Goal: Task Accomplishment & Management: Complete application form

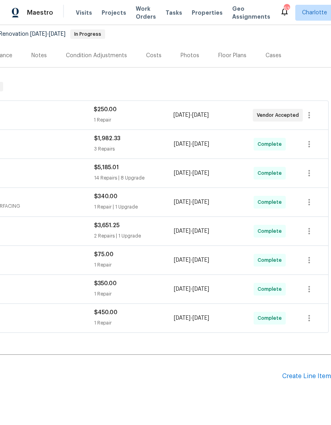
click at [305, 380] on div "Create Line Item" at bounding box center [306, 376] width 49 height 8
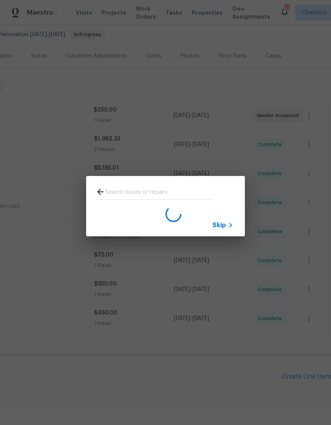
click at [101, 118] on div "Skip" at bounding box center [165, 206] width 331 height 412
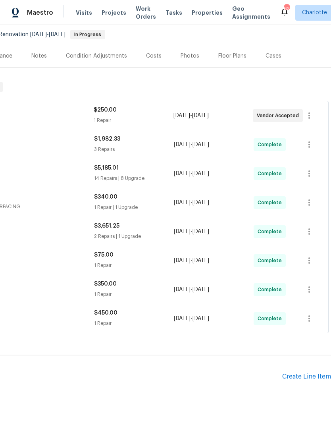
click at [301, 379] on div "Create Line Item" at bounding box center [306, 377] width 49 height 8
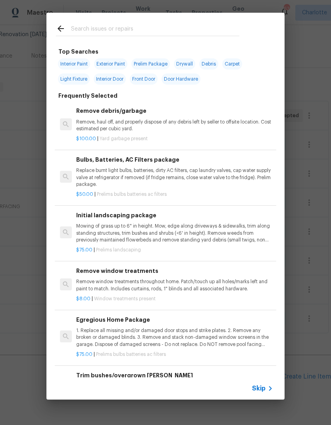
click at [78, 33] on input "text" at bounding box center [155, 30] width 168 height 12
type input "Base"
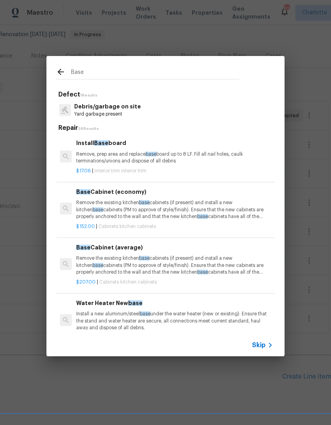
click at [88, 152] on p "Remove, prep area and replace base board up to 8 LF. Fill all nail holes, caulk…" at bounding box center [174, 157] width 197 height 13
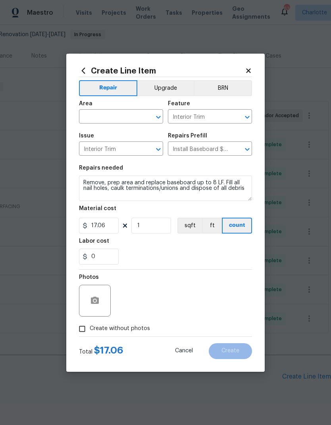
click at [91, 116] on input "text" at bounding box center [110, 117] width 62 height 12
click at [97, 147] on li "Interior Overall" at bounding box center [121, 147] width 84 height 13
type input "Interior Overall"
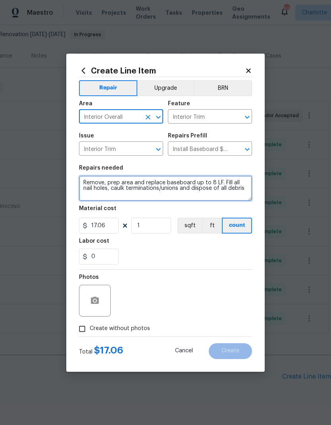
click at [87, 185] on textarea "Remove, prep area and replace baseboard up to 8 LF. Fill all nail holes, caulk …" at bounding box center [165, 187] width 173 height 25
click at [84, 182] on textarea "Remove, prep area and replace baseboard up to 8 LF. Fill all nail holes, caulk …" at bounding box center [165, 187] width 173 height 25
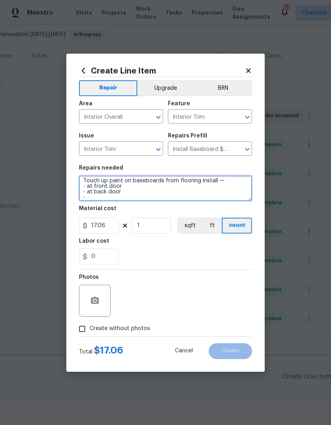
scroll to position [2, 0]
click at [116, 201] on textarea "Touch up paint on baseboards from flooring install — - at front door - at back …" at bounding box center [165, 187] width 173 height 25
click at [91, 199] on textarea "Touch up paint on baseboards from flooring install — - at front door - at back …" at bounding box center [165, 187] width 173 height 25
click at [116, 199] on textarea "Touch up paint on baseboards from flooring install — - at front door - at back …" at bounding box center [165, 187] width 173 height 25
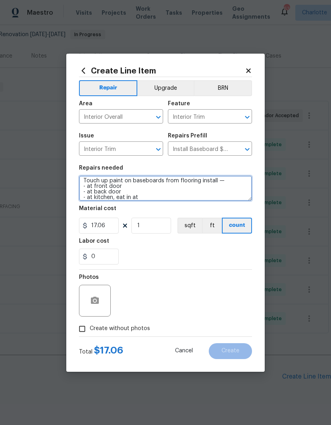
click at [152, 198] on textarea "Touch up paint on baseboards from flooring install — - at front door - at back …" at bounding box center [165, 187] width 173 height 25
type textarea "Touch up paint on baseboards from flooring install — - at front door - at back …"
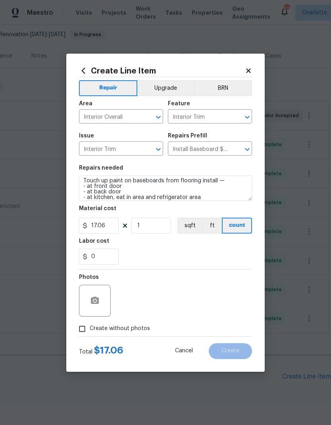
click at [212, 256] on div "0" at bounding box center [165, 257] width 173 height 16
click at [97, 229] on input "17.06" at bounding box center [99, 226] width 40 height 16
click at [93, 229] on input "17.06" at bounding box center [99, 226] width 40 height 16
click at [104, 229] on input "17.06" at bounding box center [99, 226] width 40 height 16
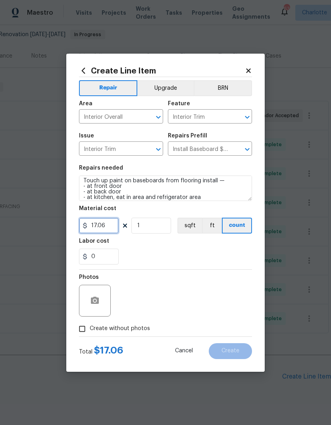
click at [104, 229] on input "17.06" at bounding box center [99, 226] width 40 height 16
click at [142, 258] on div "0" at bounding box center [165, 257] width 173 height 16
click at [110, 218] on input "150" at bounding box center [99, 226] width 40 height 16
click at [110, 233] on input "150" at bounding box center [99, 226] width 40 height 16
type input "100"
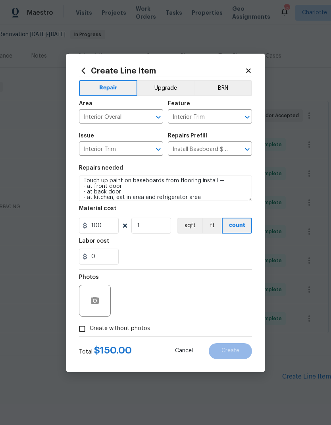
click at [147, 255] on div "0" at bounding box center [165, 257] width 173 height 16
click at [103, 260] on input "0" at bounding box center [99, 257] width 40 height 16
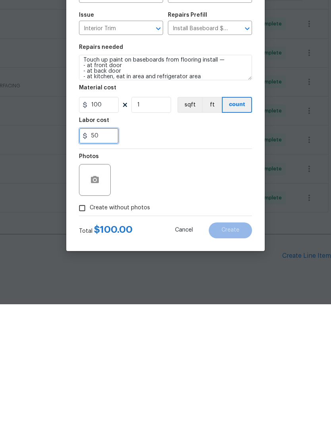
type input "50"
click at [91, 291] on button "button" at bounding box center [94, 300] width 19 height 19
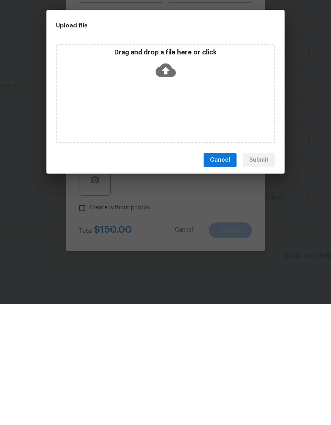
scroll to position [32, 0]
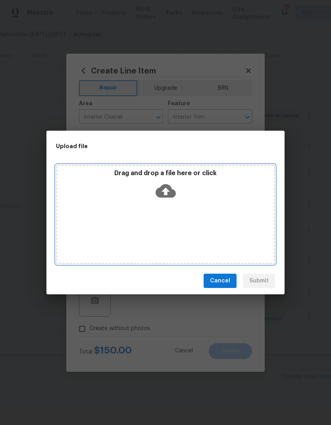
click at [101, 204] on div "Drag and drop a file here or click" at bounding box center [165, 214] width 219 height 99
click at [237, 237] on div "Drag and drop a file here or click" at bounding box center [165, 214] width 219 height 99
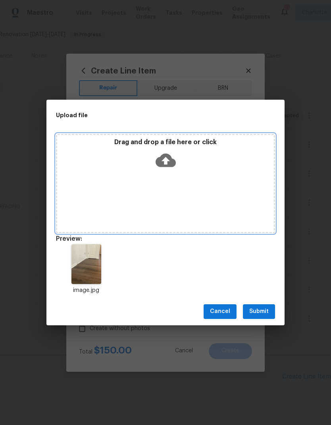
click at [234, 199] on div "Drag and drop a file here or click" at bounding box center [165, 183] width 219 height 99
click at [209, 189] on div "Drag and drop a file here or click" at bounding box center [165, 183] width 219 height 99
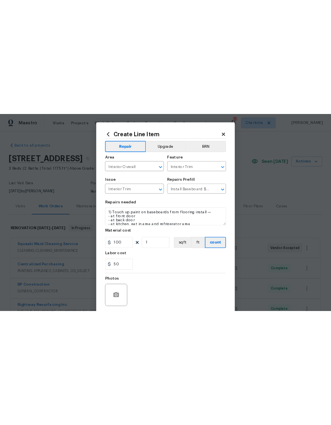
scroll to position [13, 0]
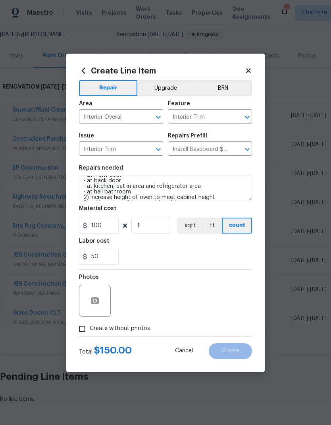
type textarea "1) Touch up paint on baseboards from flooring install — - at front door - at ba…"
click at [217, 255] on div "50" at bounding box center [165, 257] width 173 height 16
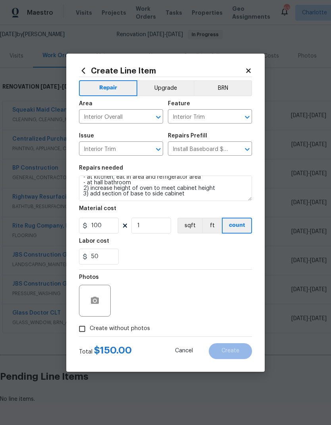
scroll to position [28, 0]
click at [86, 282] on input "Create without photos" at bounding box center [82, 328] width 15 height 15
checkbox input "true"
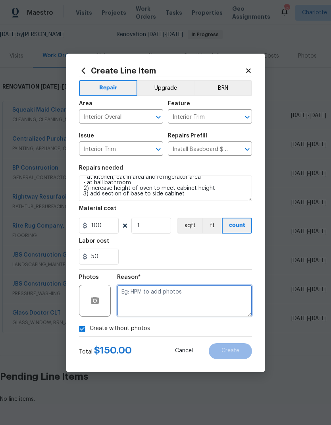
click at [195, 282] on textarea at bounding box center [184, 301] width 135 height 32
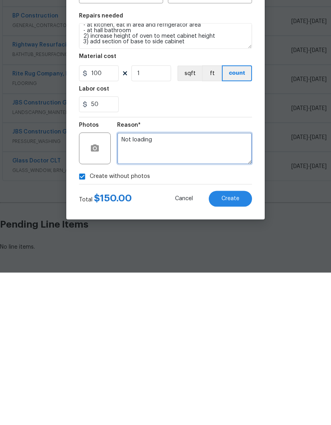
type textarea "Not loading"
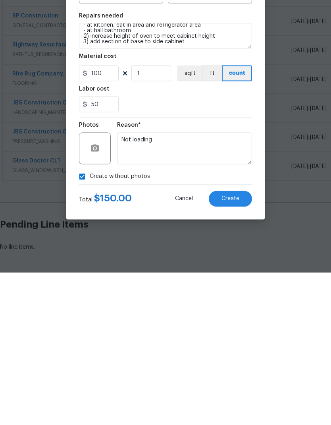
click at [234, 282] on button "Create" at bounding box center [230, 351] width 43 height 16
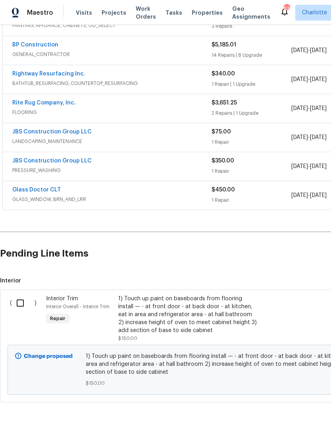
scroll to position [199, 0]
click at [24, 282] on input "checkbox" at bounding box center [23, 303] width 23 height 17
checkbox input "true"
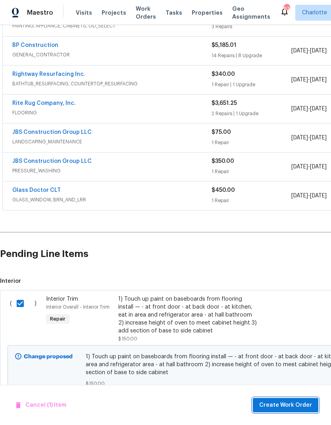
click at [294, 282] on span "Create Work Order" at bounding box center [285, 405] width 53 height 10
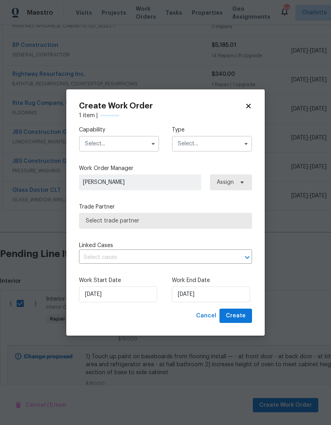
click at [130, 141] on input "text" at bounding box center [119, 144] width 80 height 16
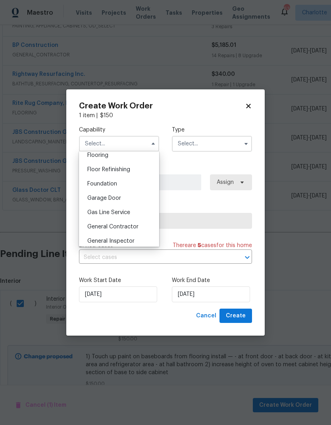
scroll to position [328, 0]
click at [135, 213] on span "General Contractor" at bounding box center [112, 213] width 51 height 6
type input "General Contractor"
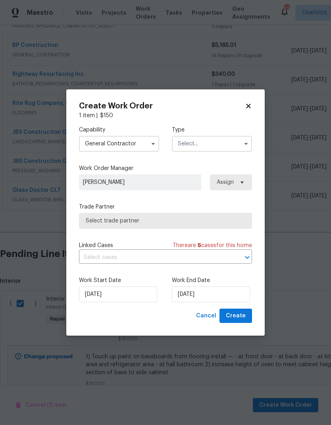
click at [217, 140] on input "text" at bounding box center [212, 144] width 80 height 16
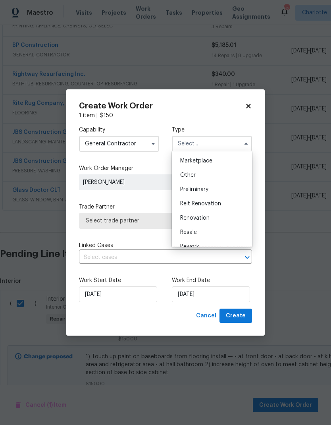
scroll to position [149, 0]
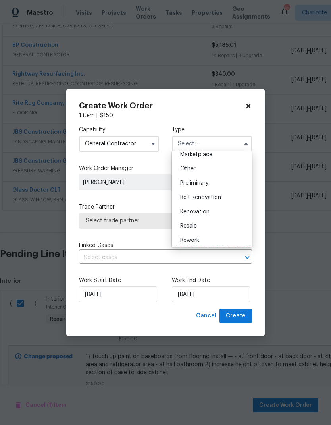
click at [219, 210] on div "Renovation" at bounding box center [212, 211] width 76 height 14
type input "Renovation"
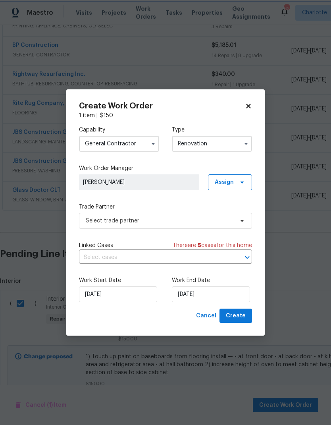
scroll to position [0, 0]
click at [229, 282] on input "[DATE]" at bounding box center [211, 294] width 78 height 16
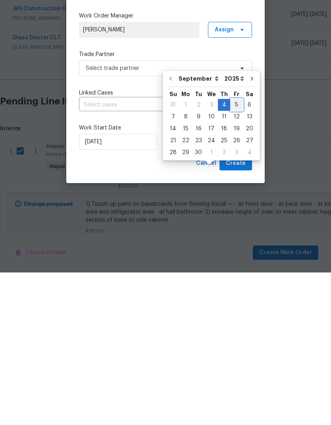
click at [237, 252] on div "5" at bounding box center [236, 257] width 13 height 11
type input "9/5/2025"
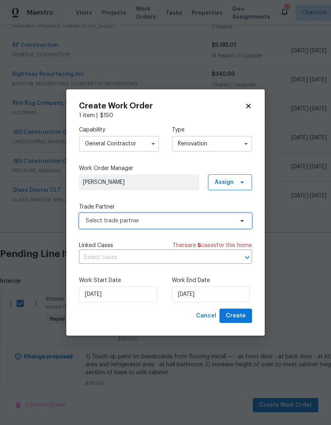
click at [206, 217] on span "Select trade partner" at bounding box center [160, 221] width 148 height 8
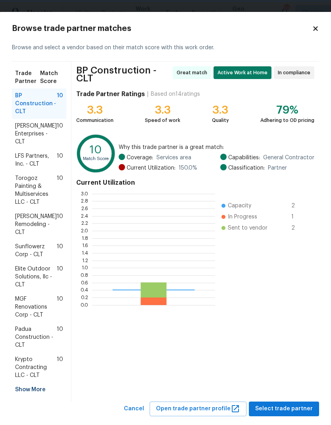
scroll to position [111, 123]
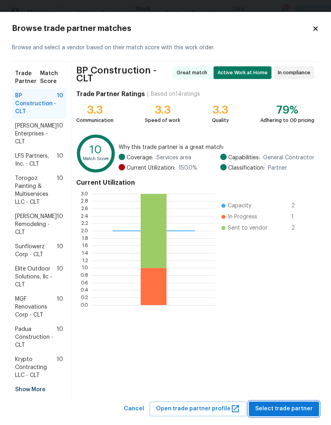
click at [292, 282] on span "Select trade partner" at bounding box center [284, 409] width 58 height 10
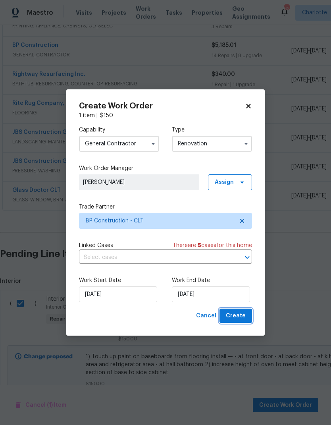
click at [243, 282] on span "Create" at bounding box center [236, 316] width 20 height 10
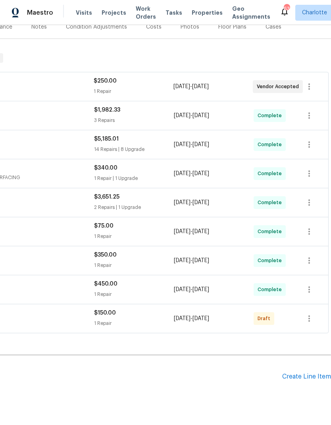
scroll to position [105, 118]
click at [308, 282] on icon "button" at bounding box center [310, 319] width 10 height 10
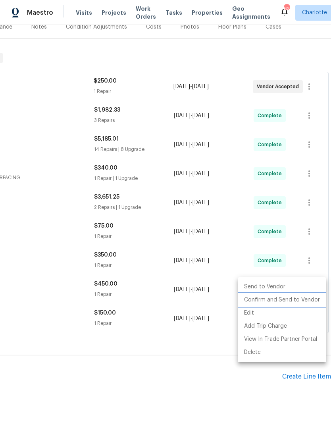
click at [305, 282] on li "Confirm and Send to Vendor" at bounding box center [282, 299] width 89 height 13
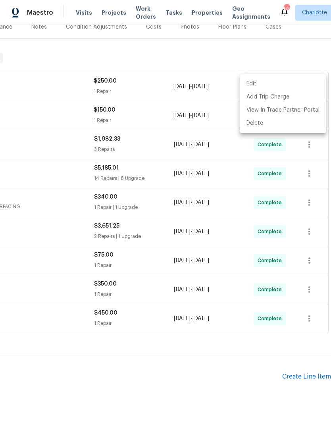
click at [171, 282] on div at bounding box center [165, 212] width 331 height 425
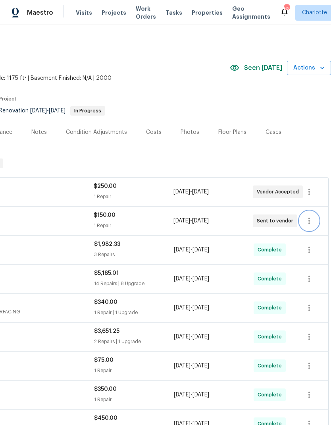
scroll to position [0, 118]
click at [321, 69] on icon "button" at bounding box center [322, 68] width 8 height 8
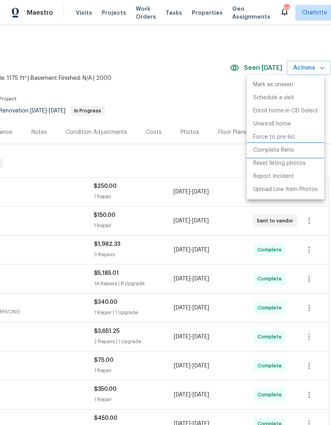
click at [291, 152] on p "Complete Reno" at bounding box center [273, 150] width 41 height 8
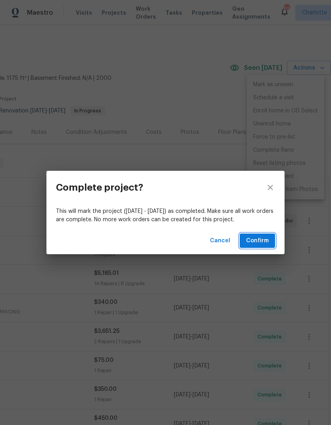
click at [262, 238] on span "Confirm" at bounding box center [257, 241] width 23 height 10
